Goal: Task Accomplishment & Management: Use online tool/utility

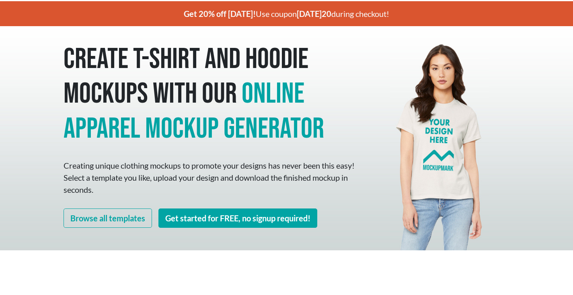
scroll to position [35, 0]
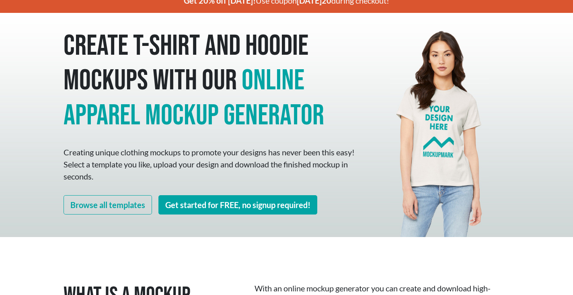
click at [230, 206] on link "Get started for FREE, no signup required!" at bounding box center [237, 204] width 159 height 19
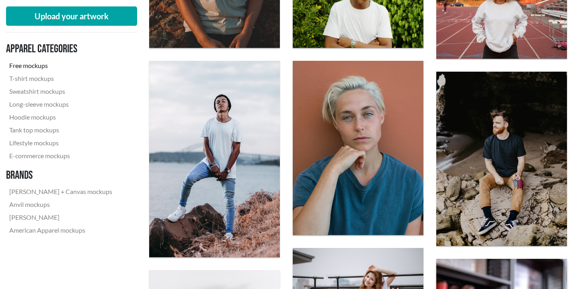
scroll to position [817, 0]
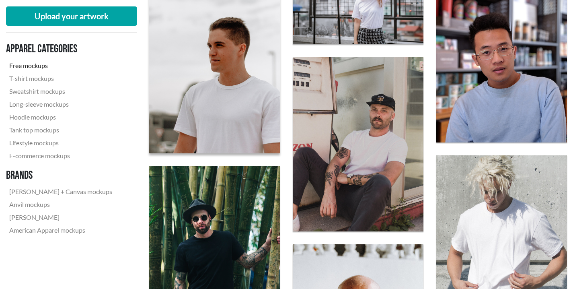
click at [253, 88] on img at bounding box center [215, 65] width 144 height 191
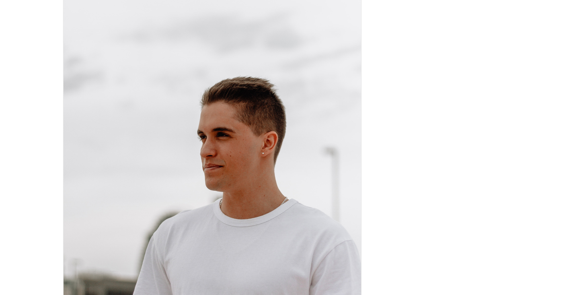
scroll to position [14, 0]
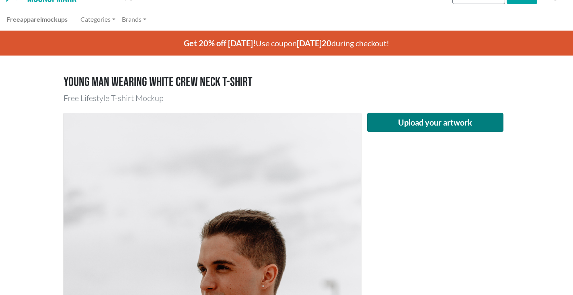
click at [438, 123] on button "Upload your artwork" at bounding box center [435, 122] width 137 height 19
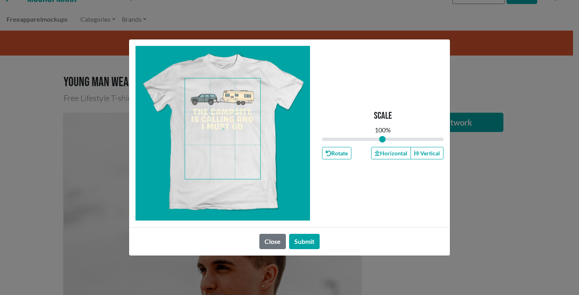
click at [225, 118] on span at bounding box center [222, 128] width 75 height 101
drag, startPoint x: 383, startPoint y: 139, endPoint x: 373, endPoint y: 136, distance: 9.8
type input "1.16"
click at [392, 138] on input "range" at bounding box center [382, 139] width 121 height 9
click at [230, 115] on span at bounding box center [222, 128] width 75 height 101
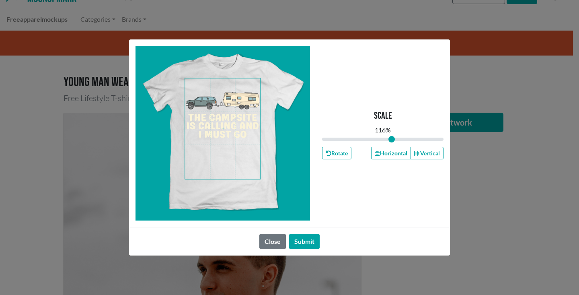
click at [229, 120] on span at bounding box center [222, 128] width 75 height 101
click at [305, 240] on button "Submit" at bounding box center [304, 241] width 31 height 15
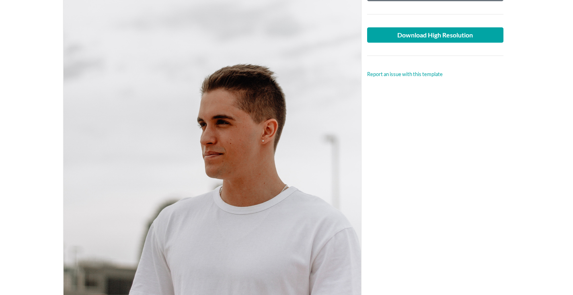
scroll to position [38, 0]
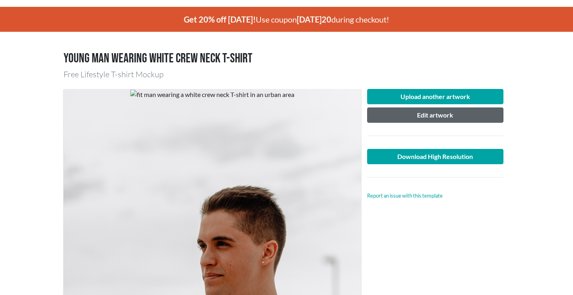
click at [443, 114] on button "Edit artwork" at bounding box center [435, 114] width 137 height 15
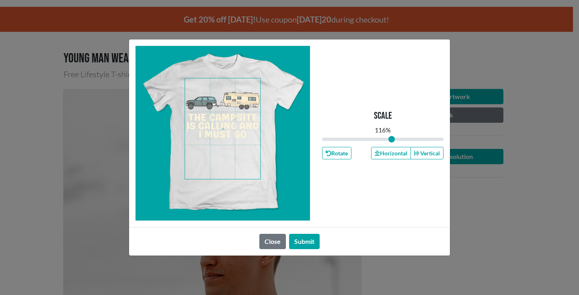
click at [477, 93] on div "Scale 116 % Rotate Horizontal Vertical Close Submit" at bounding box center [289, 147] width 579 height 295
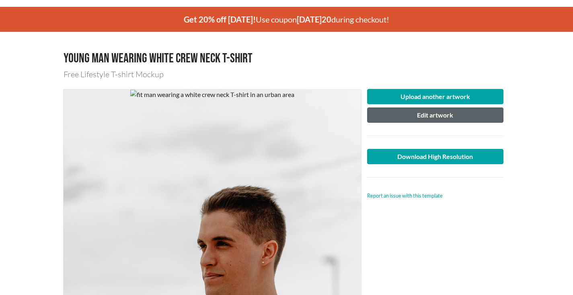
click at [448, 116] on button "Edit artwork" at bounding box center [435, 114] width 137 height 15
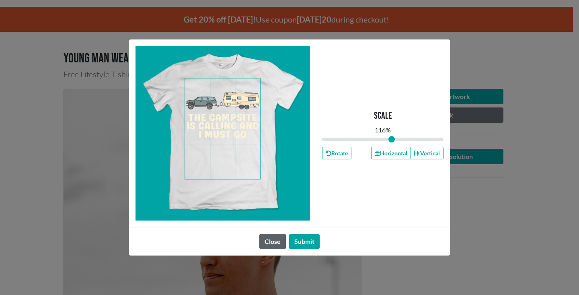
click at [279, 241] on button "Close" at bounding box center [272, 241] width 27 height 15
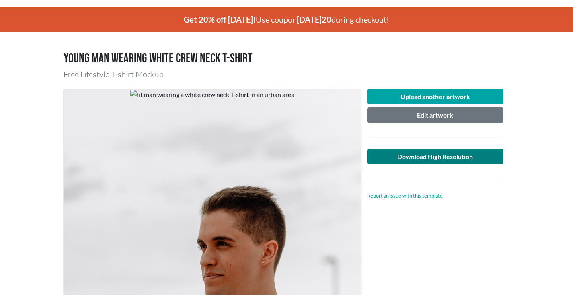
click at [472, 154] on link "Download High Resolution" at bounding box center [435, 156] width 137 height 15
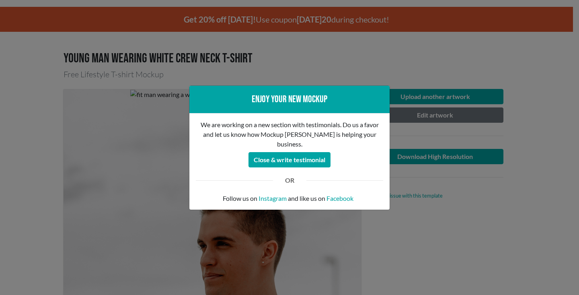
click at [402, 222] on div "Enjoy your new mockup We are working on a new section with testimonials. Do us …" at bounding box center [289, 147] width 579 height 295
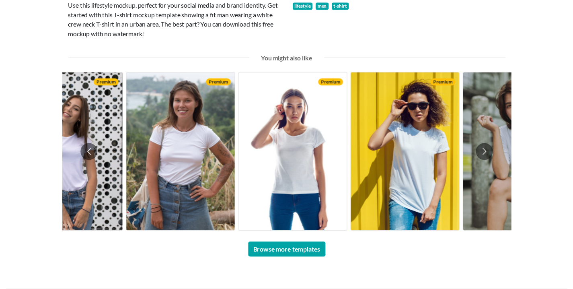
scroll to position [0, 0]
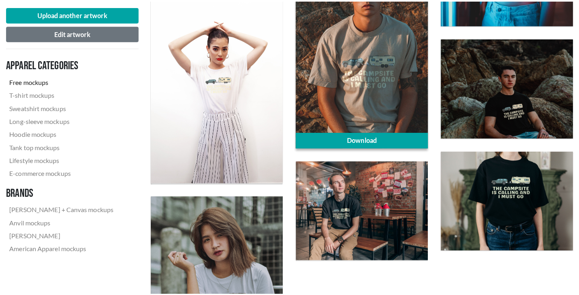
scroll to position [1309, 0]
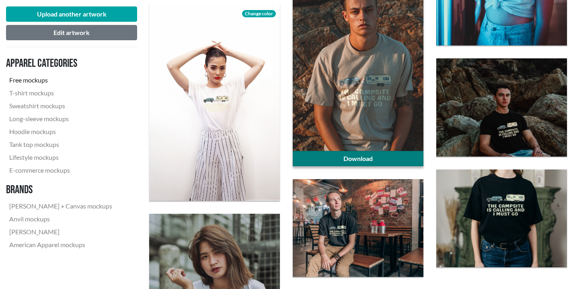
click at [370, 156] on link "Download" at bounding box center [358, 158] width 131 height 15
